Goal: Book appointment/travel/reservation

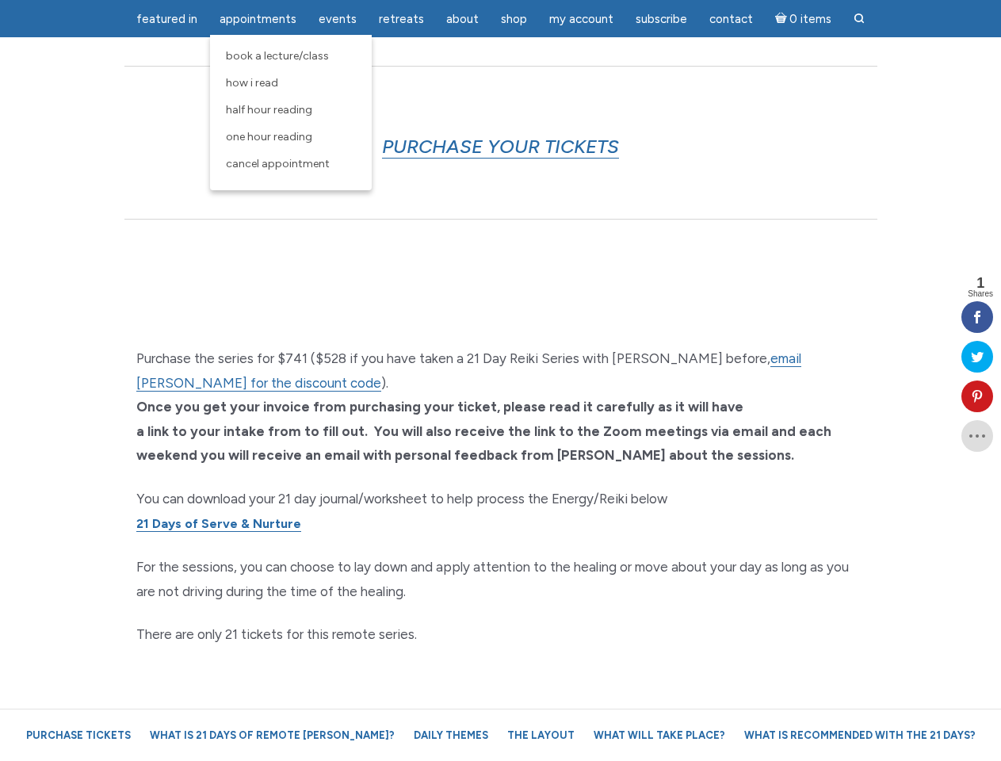
scroll to position [3811, 0]
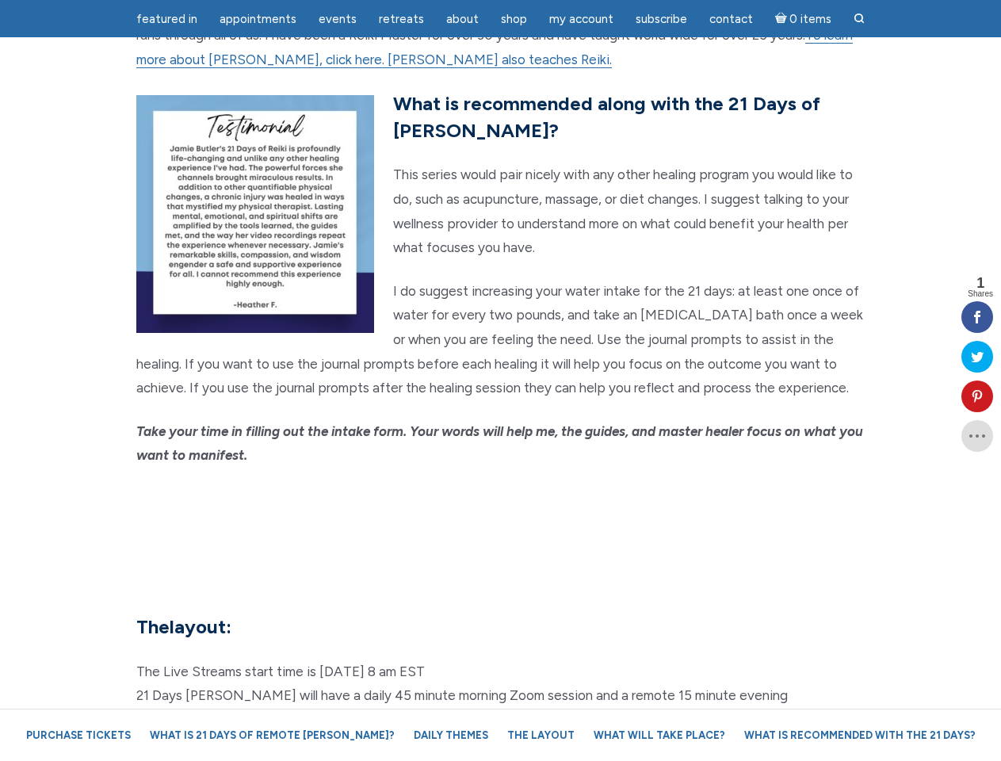
click at [500, 423] on em "Take your time in filling out the intake form. Your words will help me, the gui…" at bounding box center [499, 443] width 727 height 40
click at [258, 19] on span "Appointments" at bounding box center [257, 19] width 77 height 14
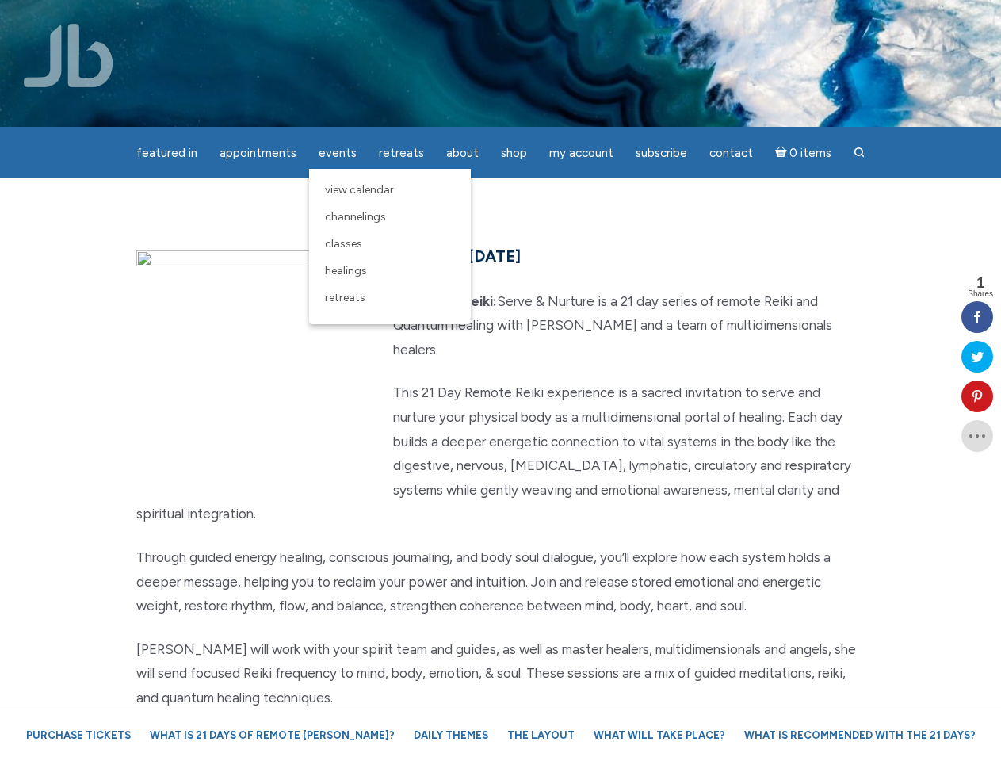
click at [338, 19] on div "featured in featured in Memes Appointments Book a Lecture/Class How I Read Half…" at bounding box center [500, 12] width 1001 height 25
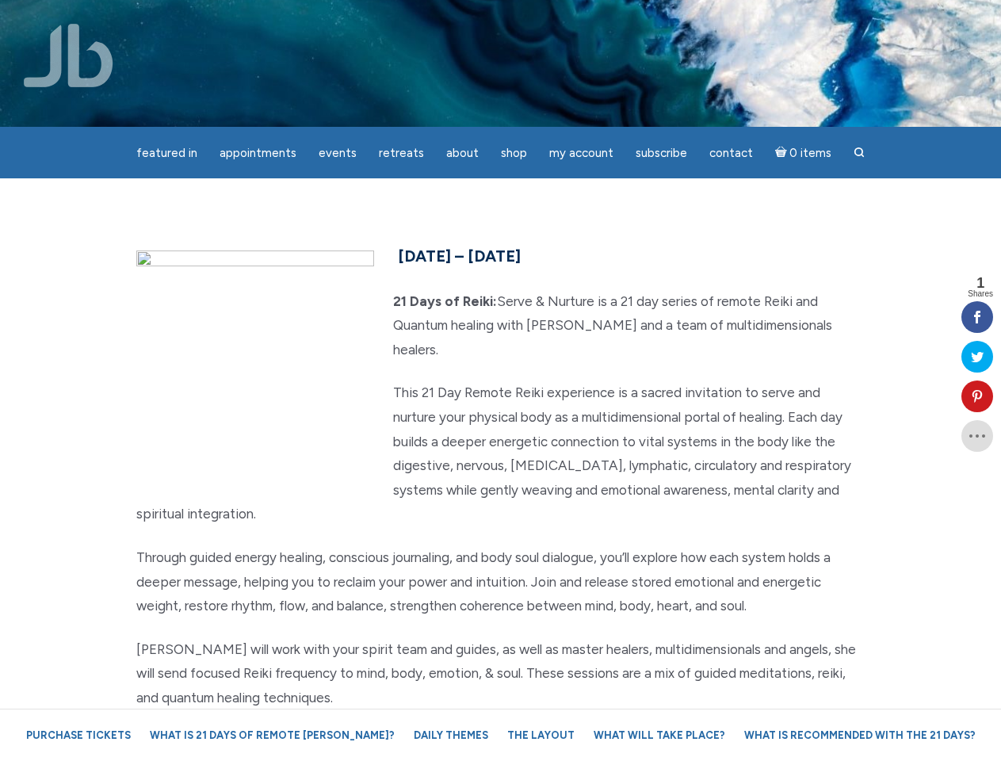
click at [462, 19] on div "featured in featured in Memes Appointments Book a Lecture/Class How I Read Half…" at bounding box center [500, 12] width 1001 height 25
click at [581, 19] on div "featured in featured in Memes Appointments Book a Lecture/Class How I Read Half…" at bounding box center [500, 12] width 1001 height 25
click at [977, 396] on icon at bounding box center [977, 396] width 32 height 13
